Goal: Use online tool/utility: Utilize a website feature to perform a specific function

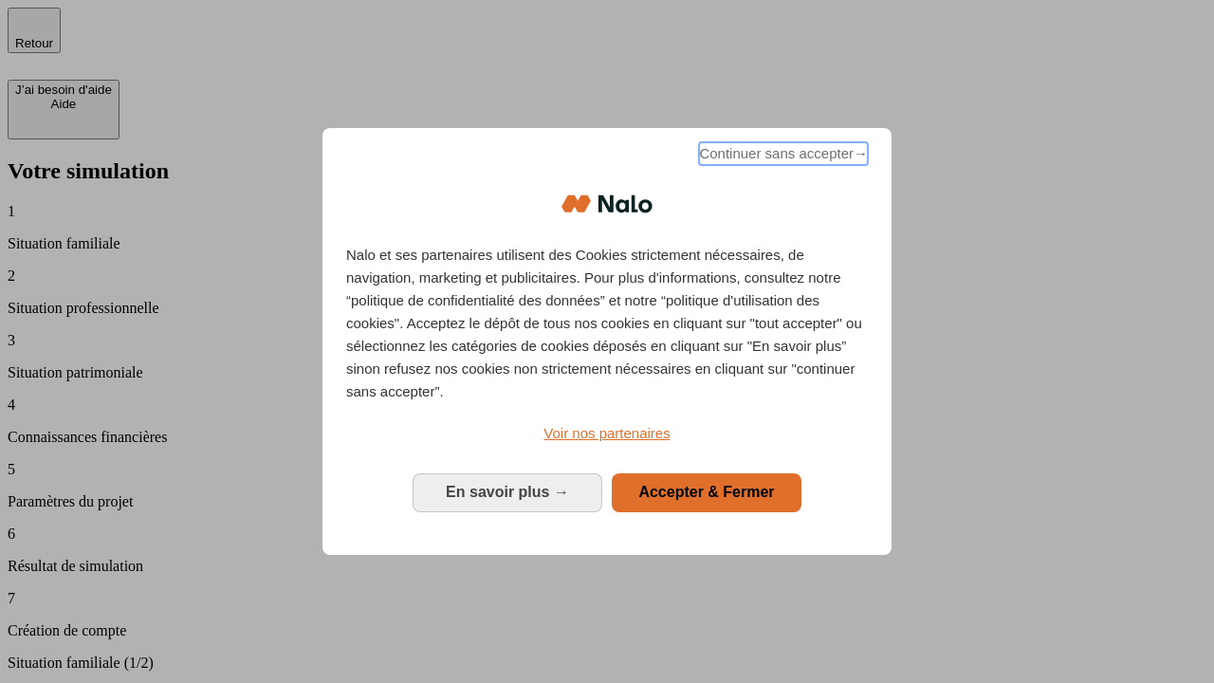
click at [781, 156] on span "Continuer sans accepter →" at bounding box center [783, 153] width 169 height 23
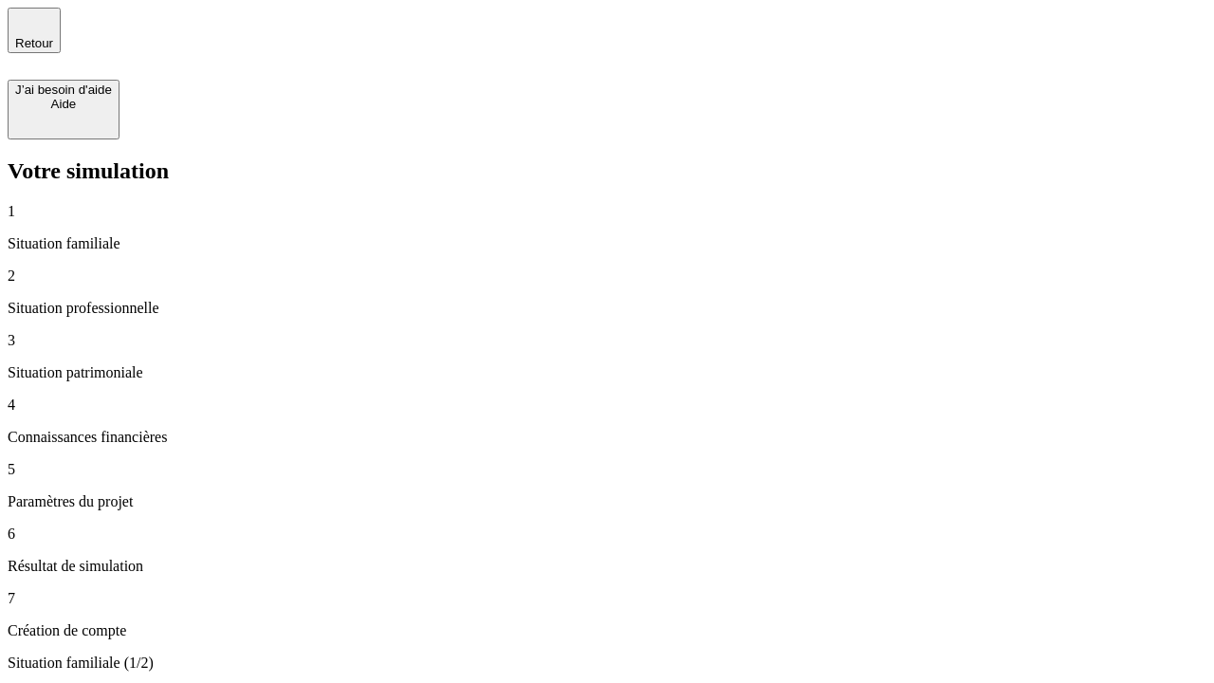
type input "30 000"
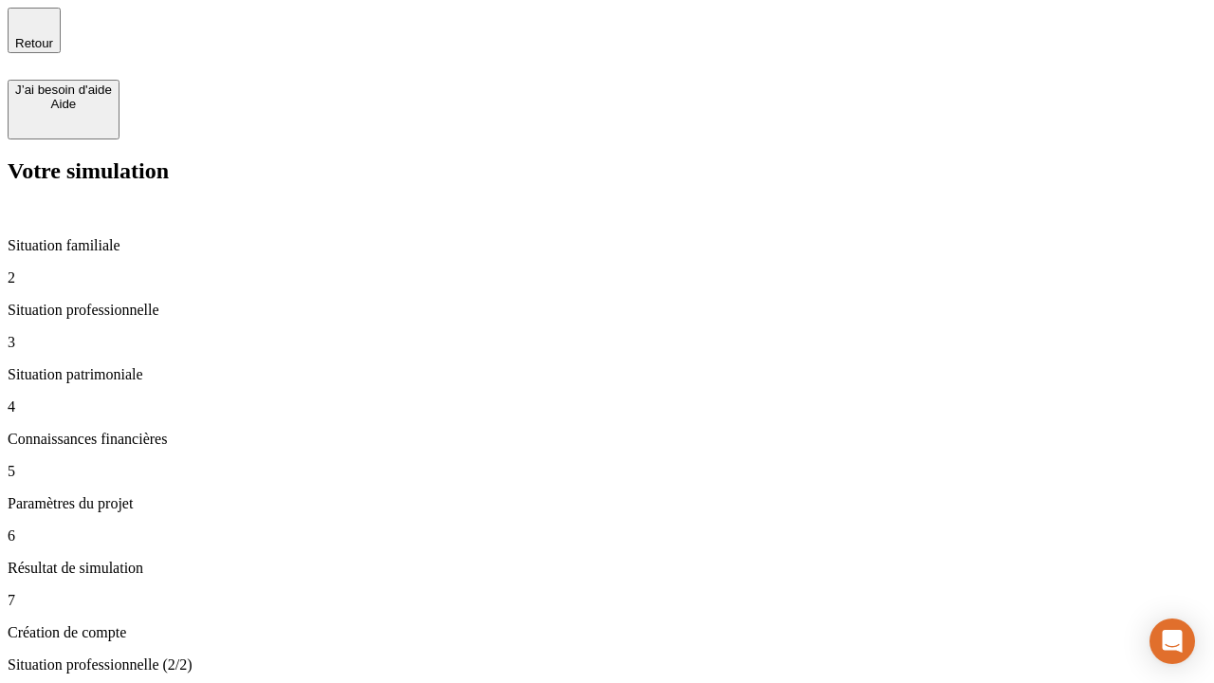
type input "40 000"
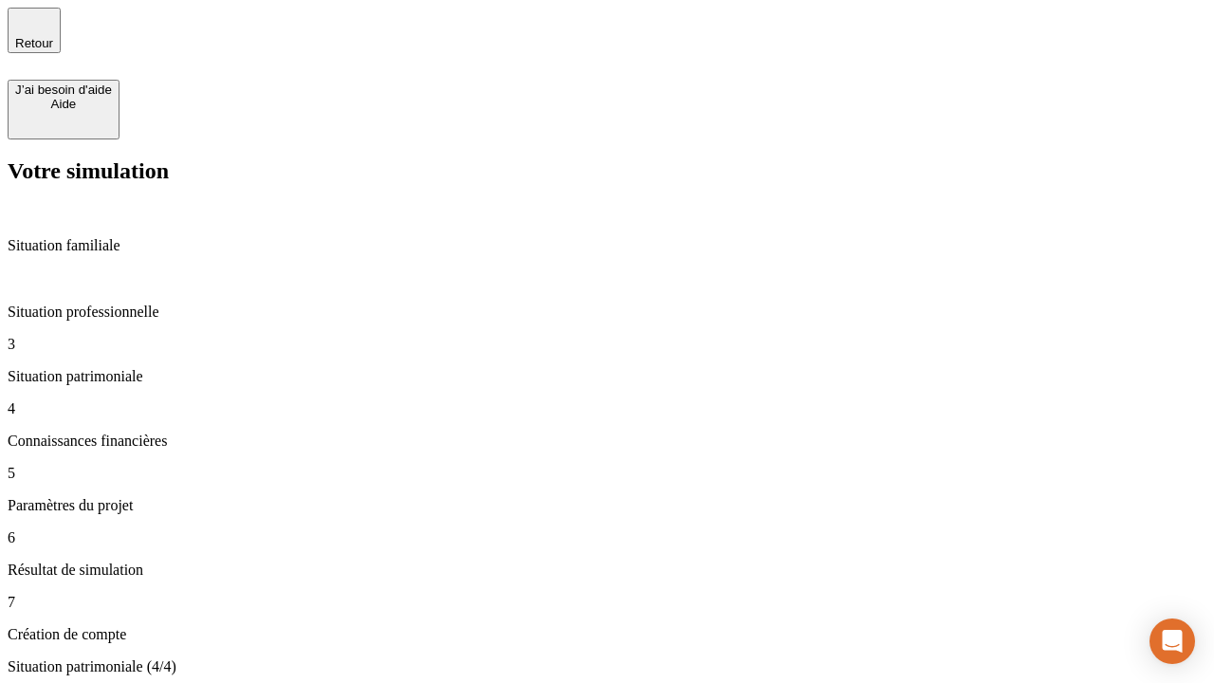
type input "1 100"
type input "20"
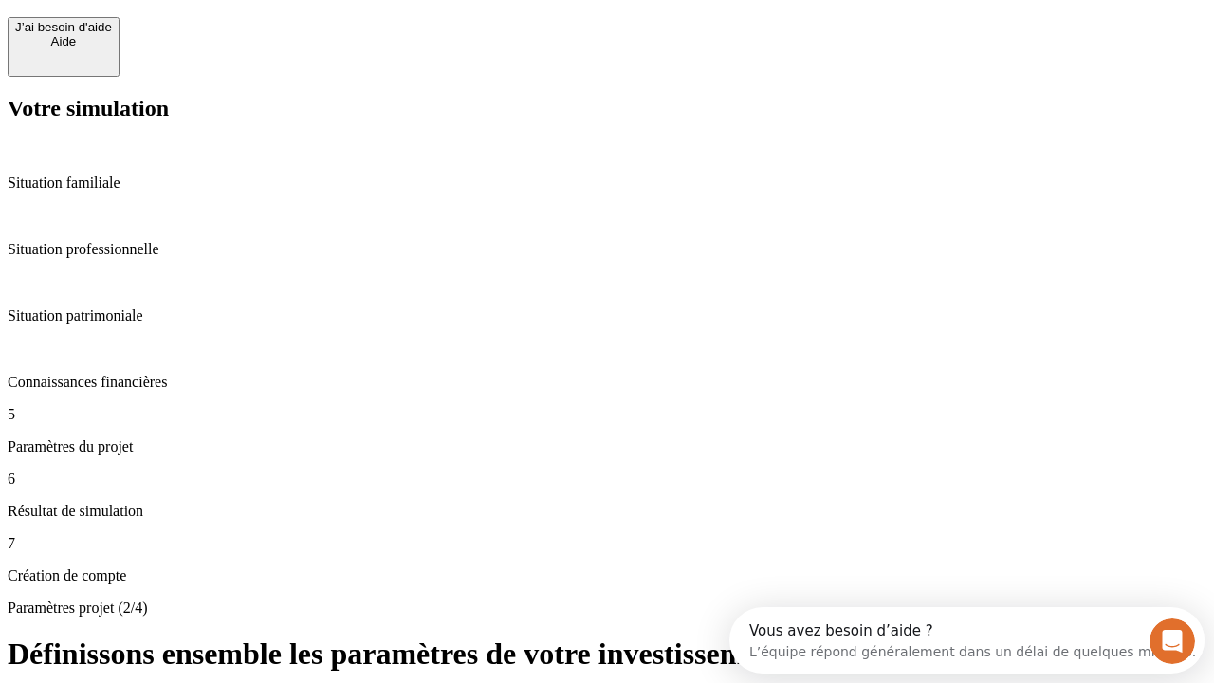
scroll to position [17, 0]
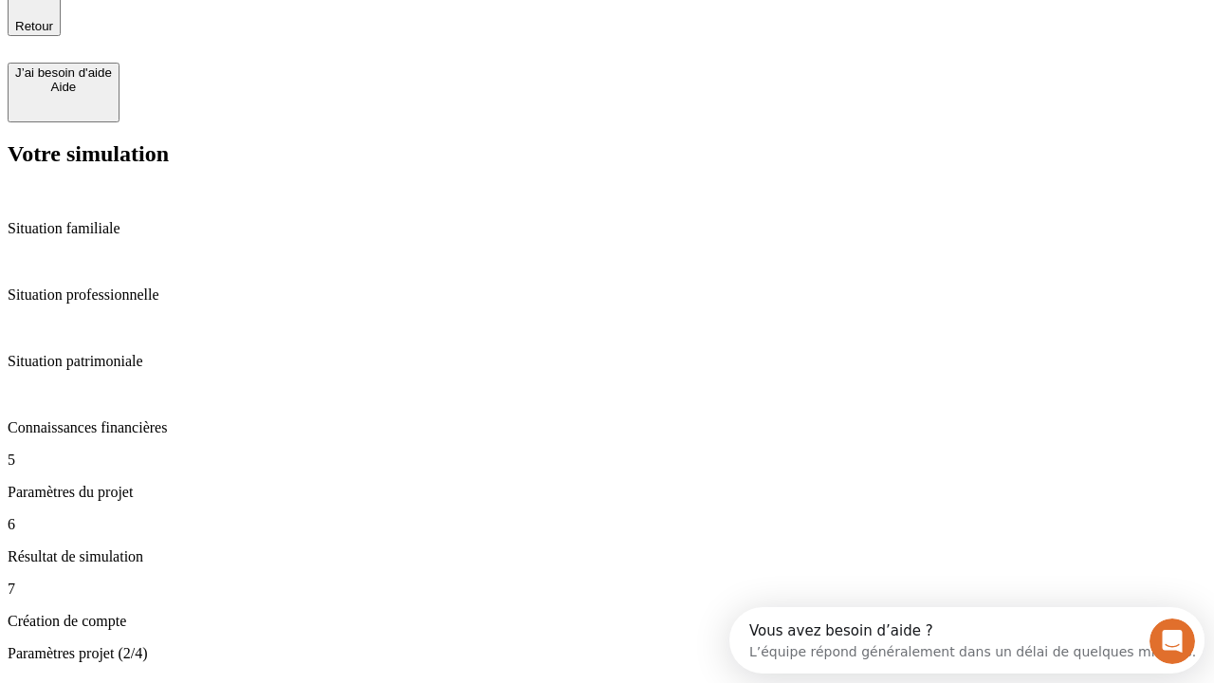
type input "40"
type input "50 000"
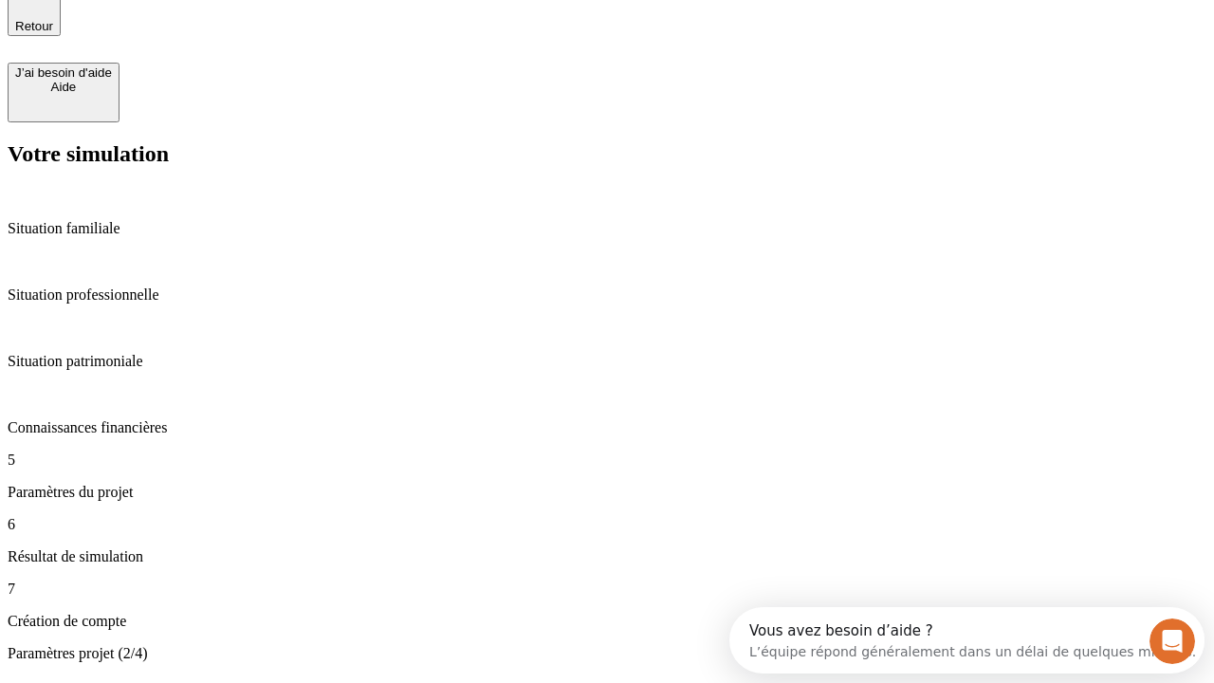
type input "640"
